Goal: Information Seeking & Learning: Learn about a topic

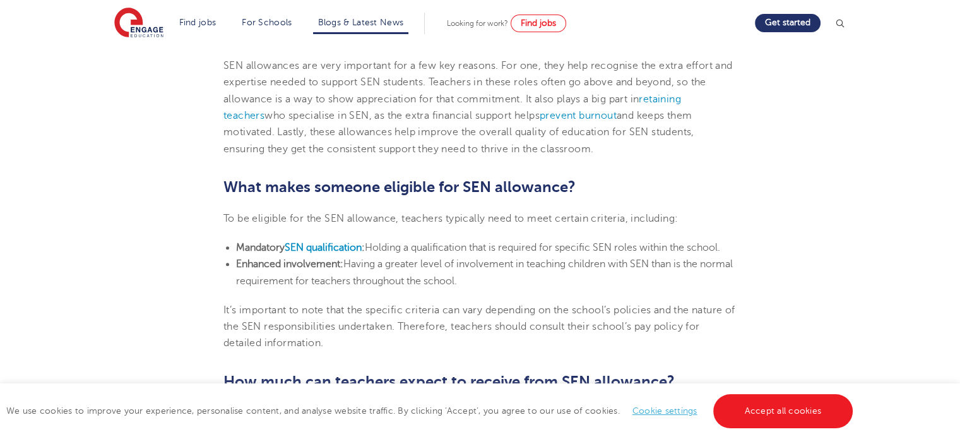
scroll to position [568, 0]
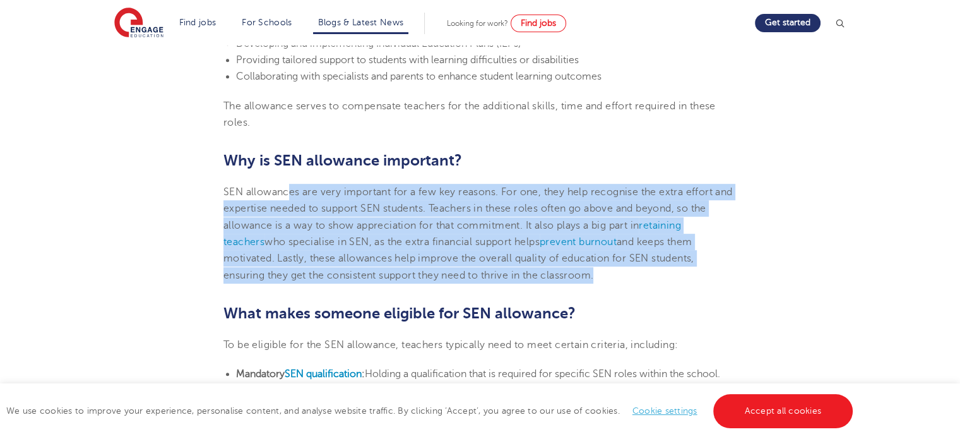
drag, startPoint x: 290, startPoint y: 186, endPoint x: 506, endPoint y: 278, distance: 235.6
click at [506, 278] on p "SEN allowances are very important for a few key reasons. For one, they help rec…" at bounding box center [479, 234] width 513 height 100
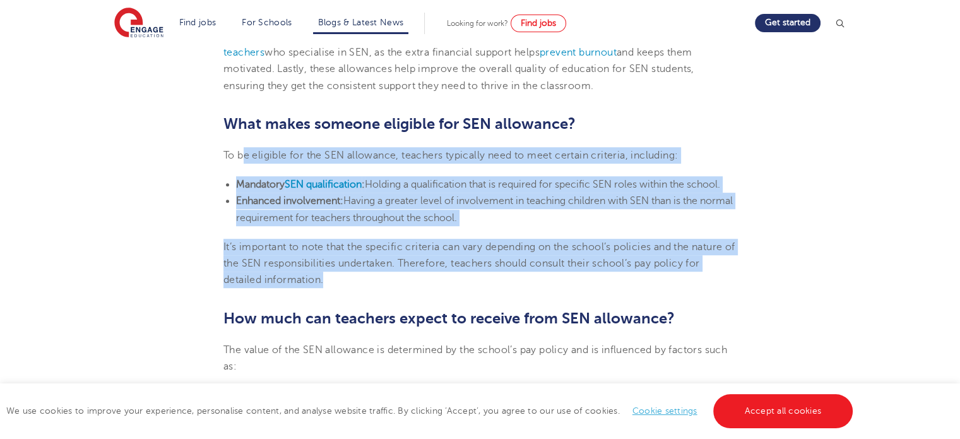
drag, startPoint x: 242, startPoint y: 154, endPoint x: 388, endPoint y: 278, distance: 191.2
click at [388, 278] on section "[DATE] What is SEN allowance for teachers? Teachers are dedicated to providing …" at bounding box center [480, 313] width 766 height 1444
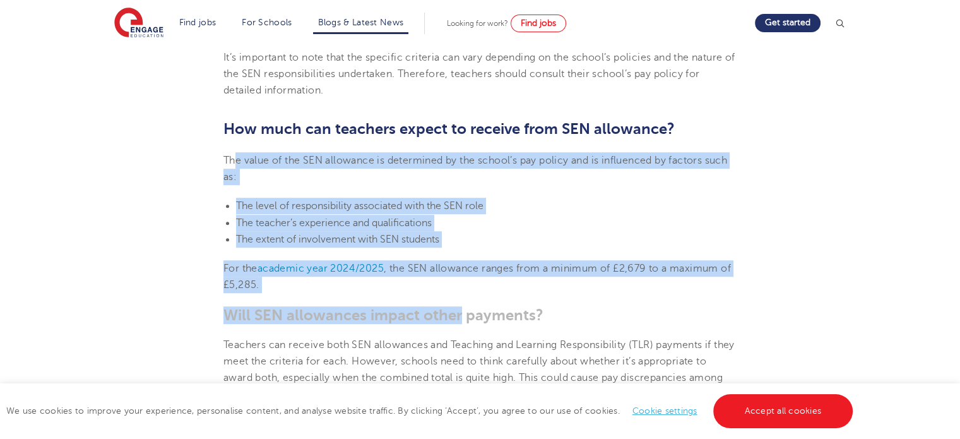
drag, startPoint x: 235, startPoint y: 148, endPoint x: 459, endPoint y: 308, distance: 275.5
click at [459, 308] on section "[DATE] What is SEN allowance for teachers? Teachers are dedicated to providing …" at bounding box center [480, 124] width 766 height 1444
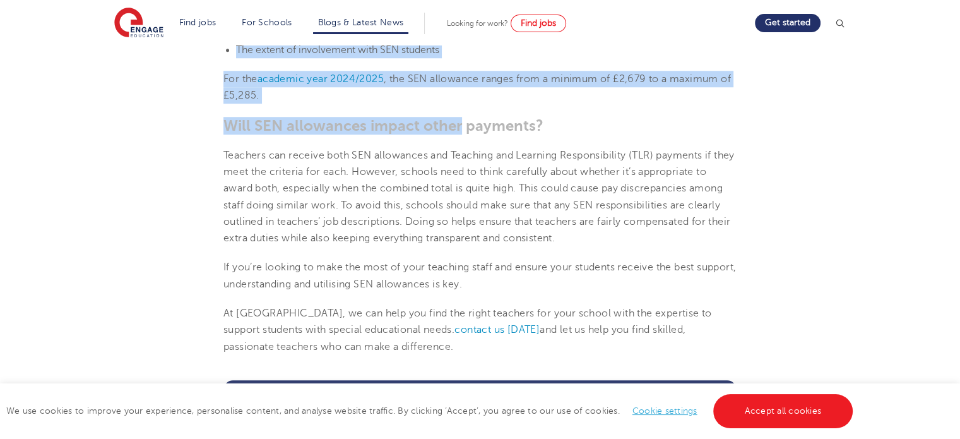
click at [244, 131] on span "Will SEN allowances impact other payments?" at bounding box center [383, 126] width 320 height 18
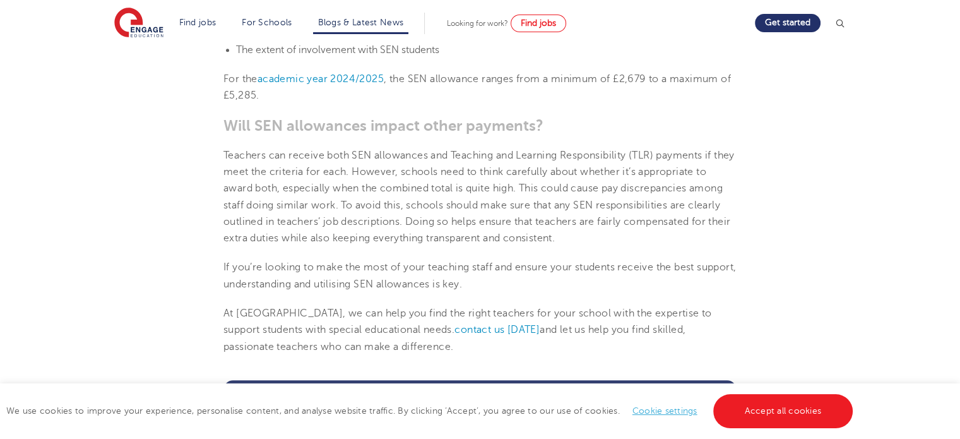
drag, startPoint x: 235, startPoint y: 135, endPoint x: 478, endPoint y: 343, distance: 319.7
click at [478, 343] on p "At [GEOGRAPHIC_DATA], we can help you find the right teachers for your school w…" at bounding box center [479, 330] width 513 height 50
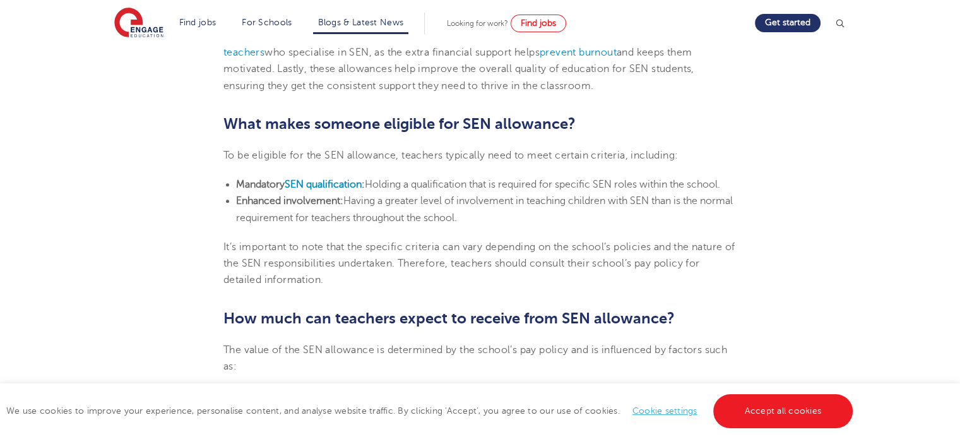
scroll to position [442, 0]
